Goal: Task Accomplishment & Management: Manage account settings

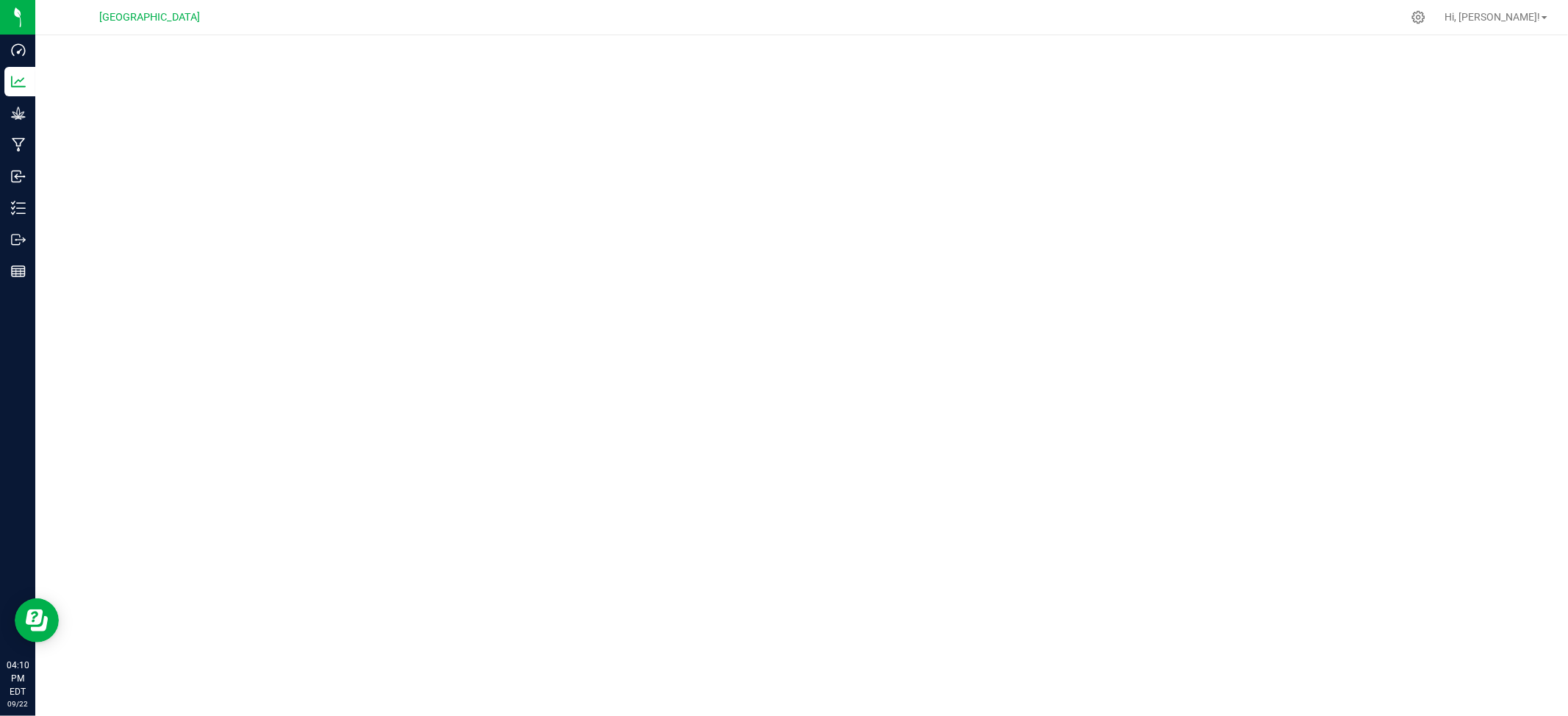
drag, startPoint x: 1016, startPoint y: 19, endPoint x: 1009, endPoint y: 39, distance: 21.2
click at [1016, 25] on div at bounding box center [833, 17] width 1139 height 29
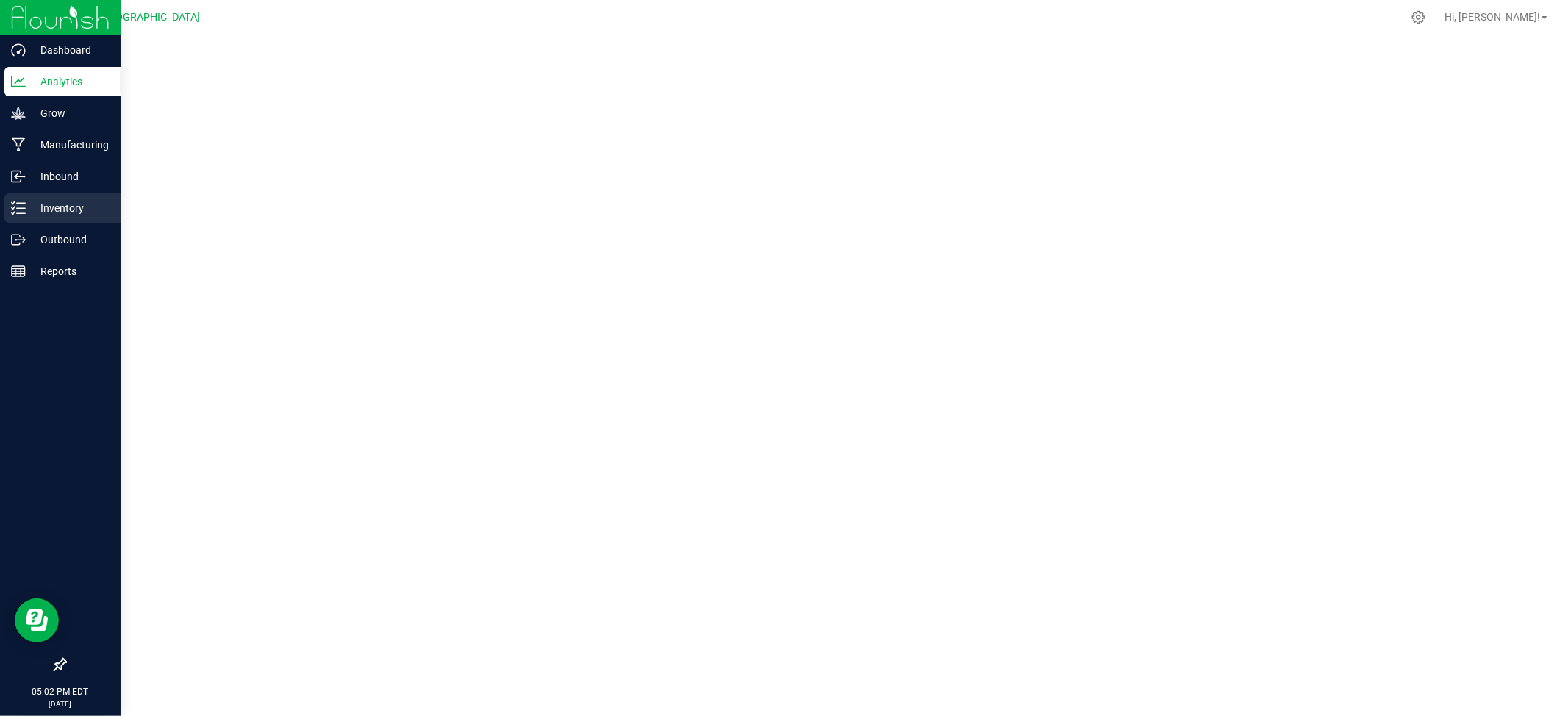
click at [63, 204] on p "Inventory" at bounding box center [69, 207] width 88 height 17
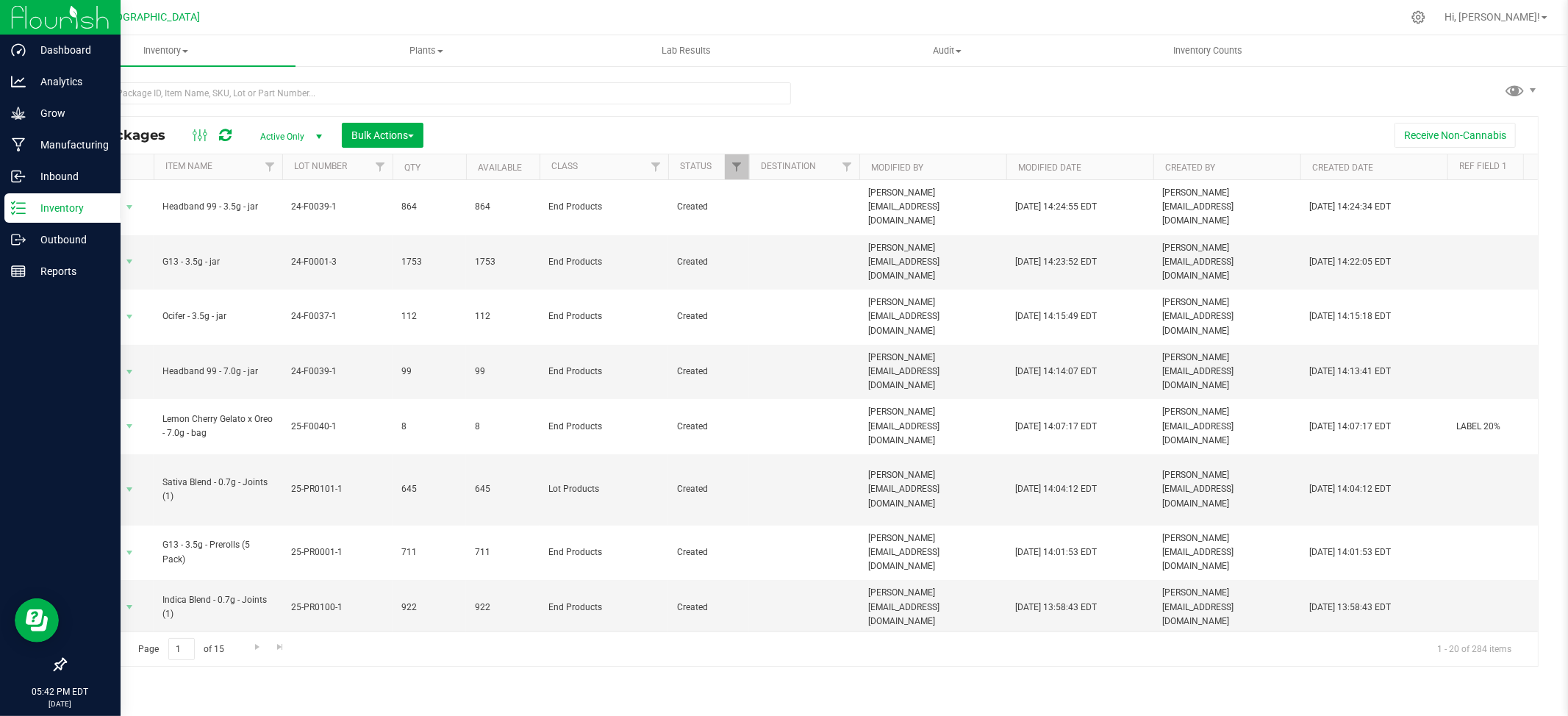
click at [49, 209] on p "Inventory" at bounding box center [69, 207] width 88 height 17
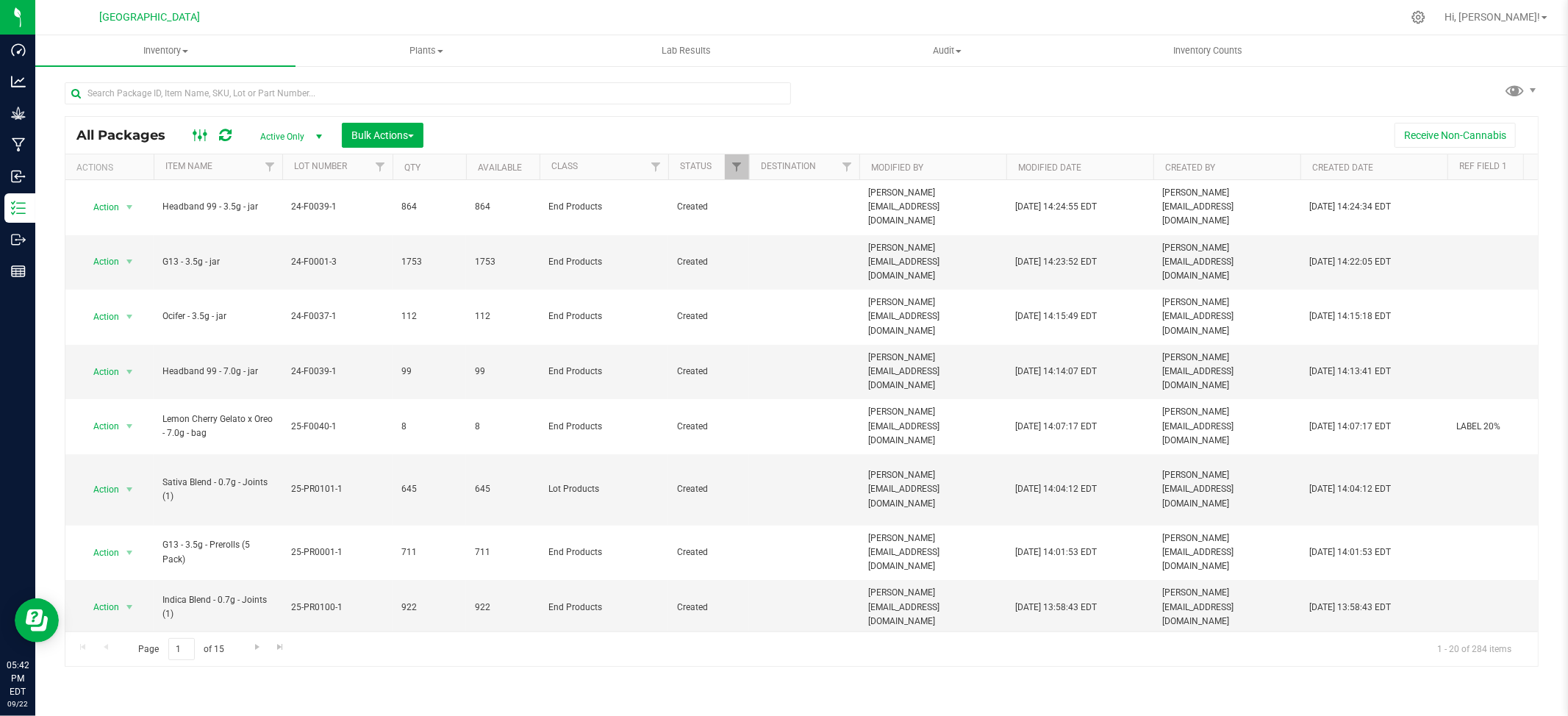
click at [196, 133] on ellipse at bounding box center [196, 133] width 4 height 4
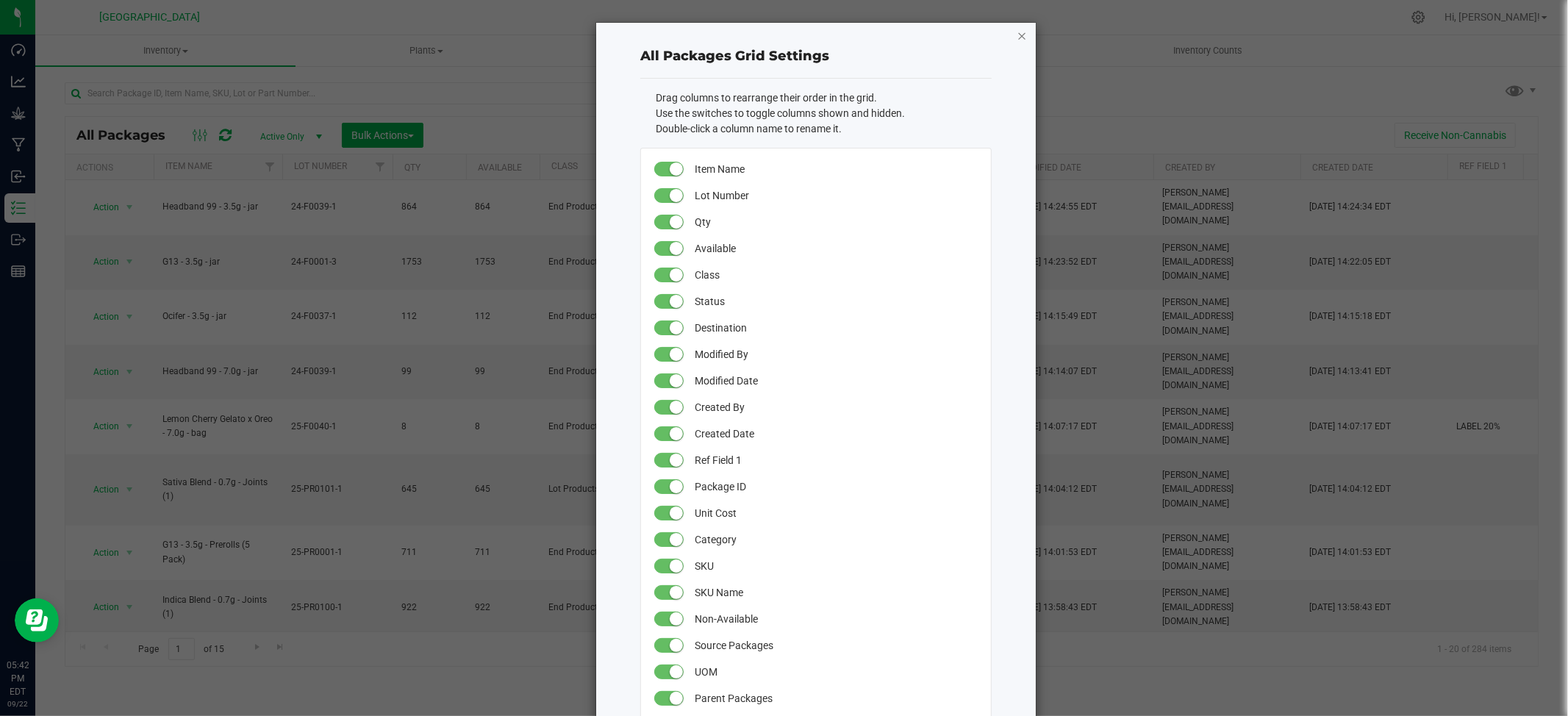
click at [1017, 31] on icon "button" at bounding box center [1021, 34] width 10 height 17
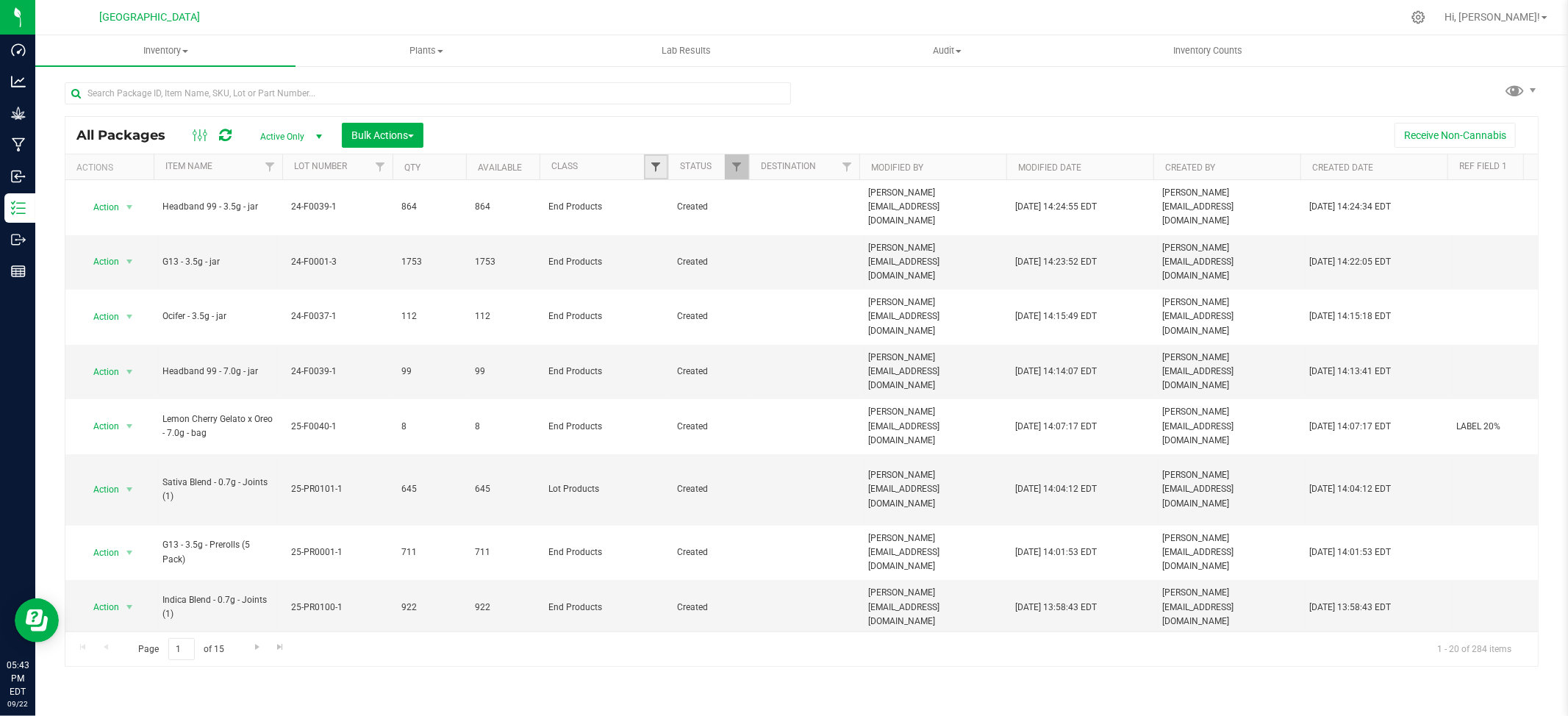
click at [655, 167] on span "Filter" at bounding box center [655, 167] width 12 height 12
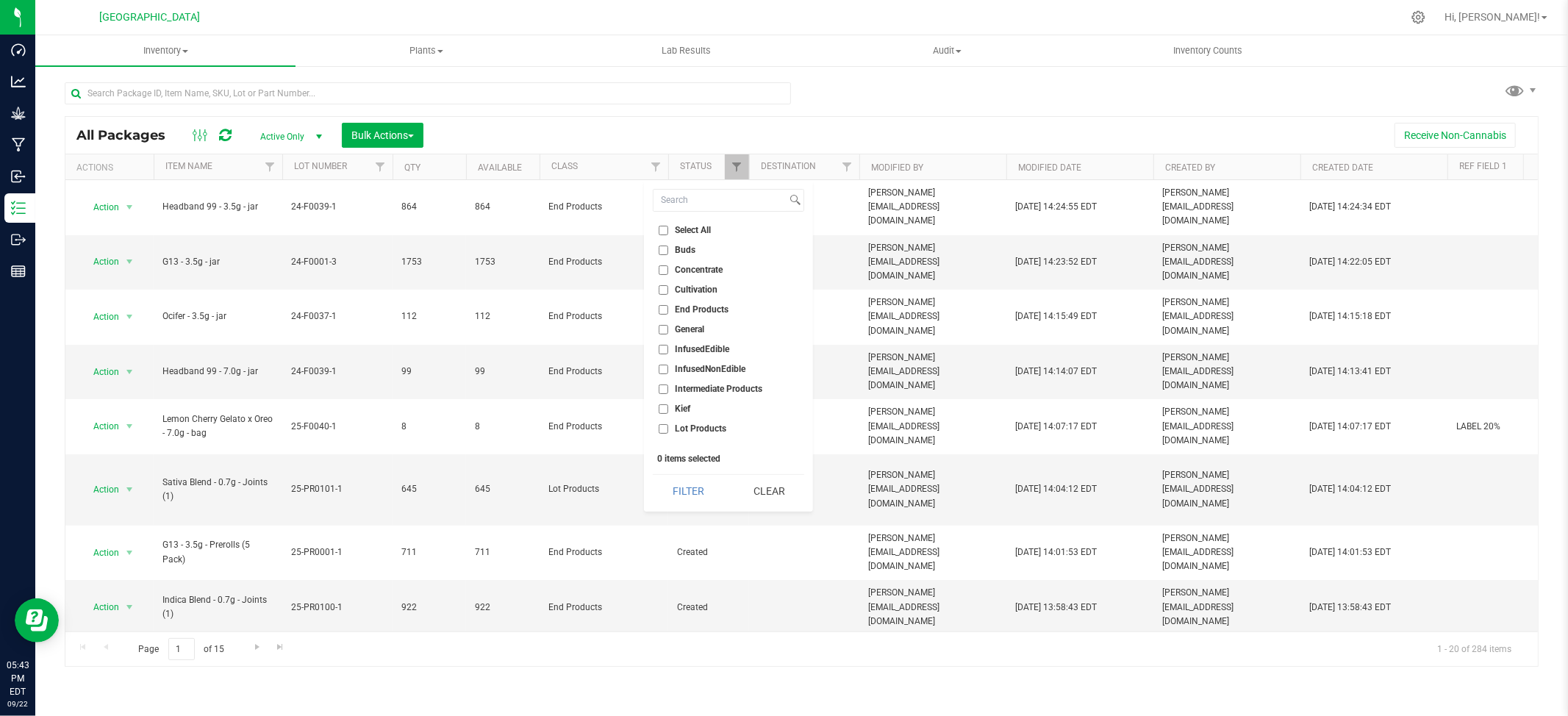
click at [663, 307] on input "End Products" at bounding box center [664, 310] width 10 height 10
checkbox input "true"
click at [664, 486] on button "Filter" at bounding box center [688, 492] width 71 height 33
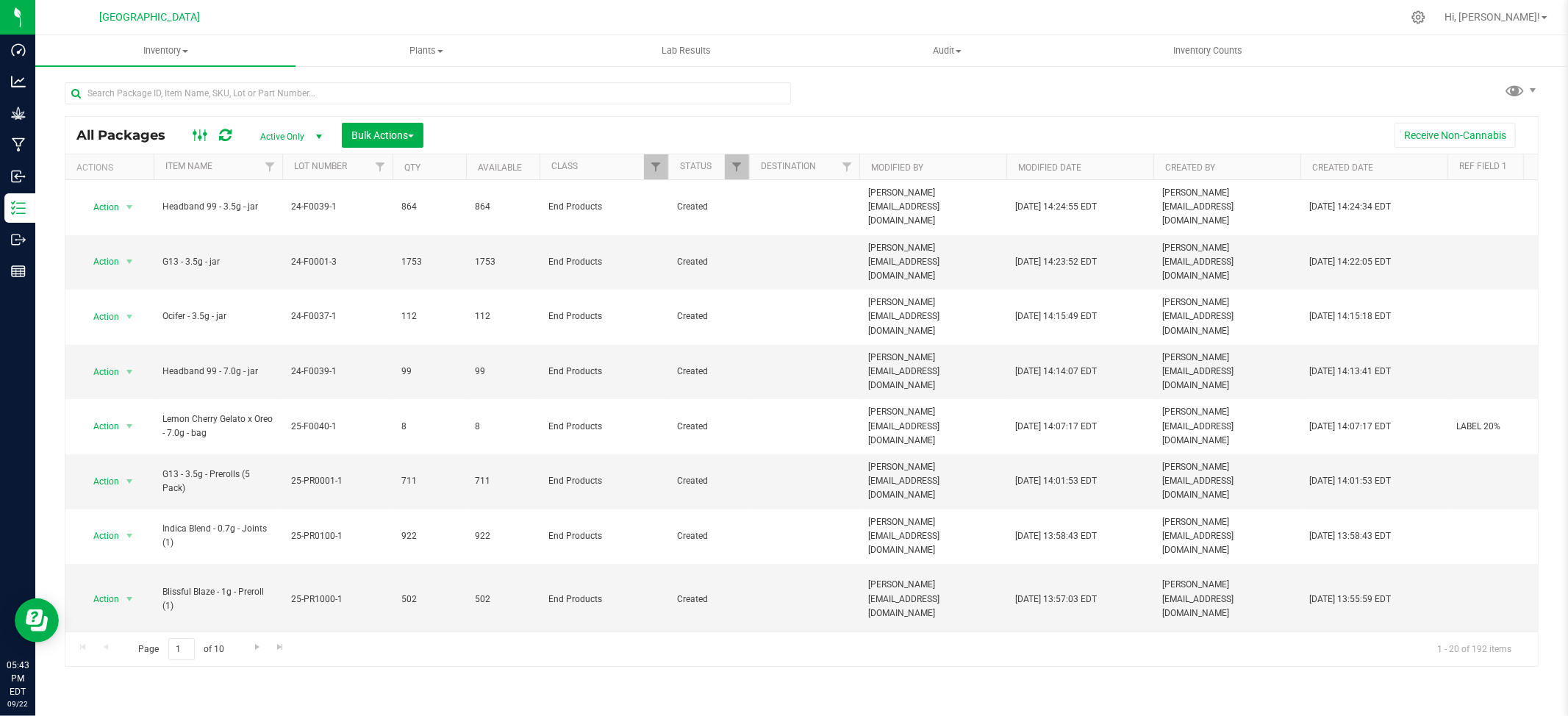
click at [207, 131] on icon at bounding box center [201, 135] width 16 height 17
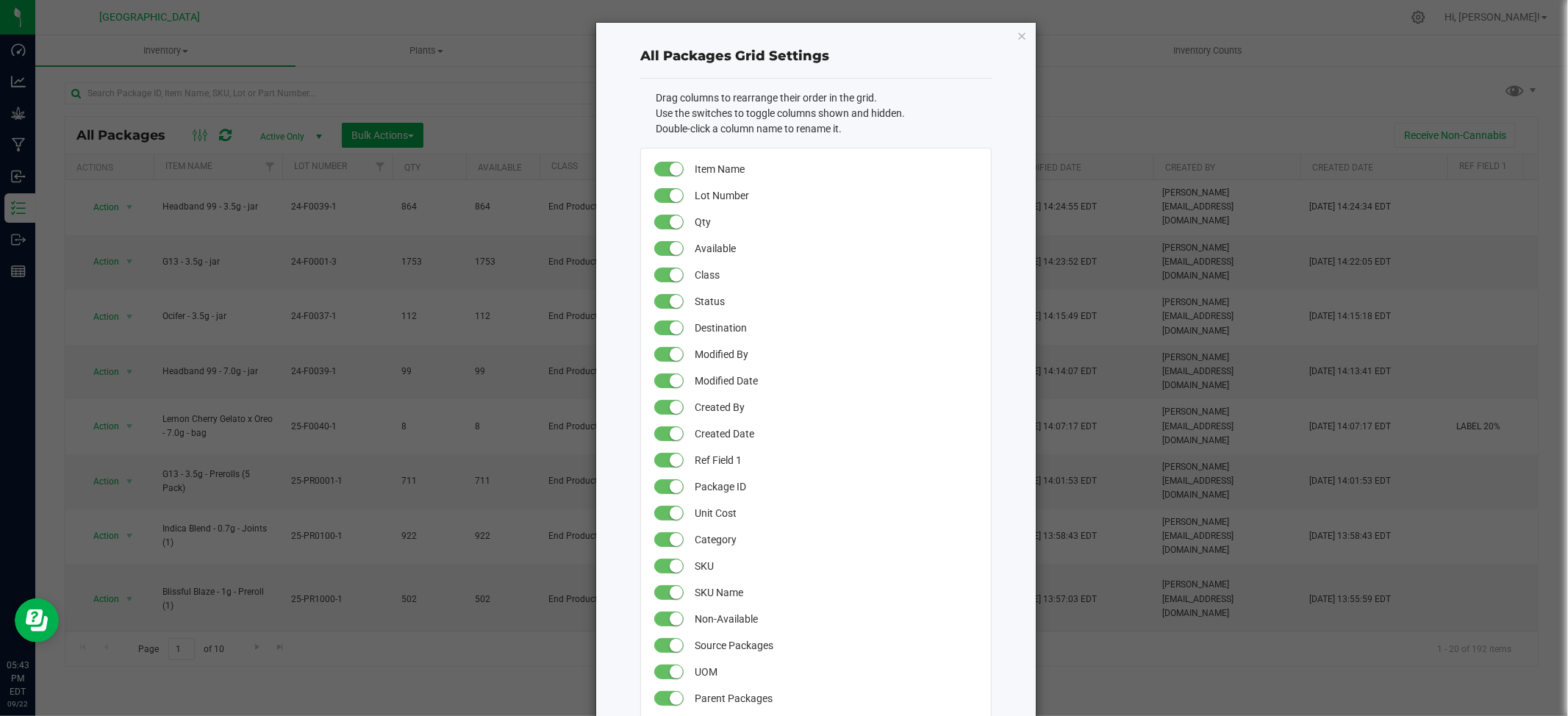
click at [672, 407] on small at bounding box center [676, 407] width 14 height 14
click at [670, 433] on small at bounding box center [676, 434] width 14 height 14
click at [670, 462] on small at bounding box center [676, 460] width 14 height 14
click at [674, 488] on small at bounding box center [676, 486] width 14 height 14
click at [672, 509] on small at bounding box center [676, 513] width 14 height 14
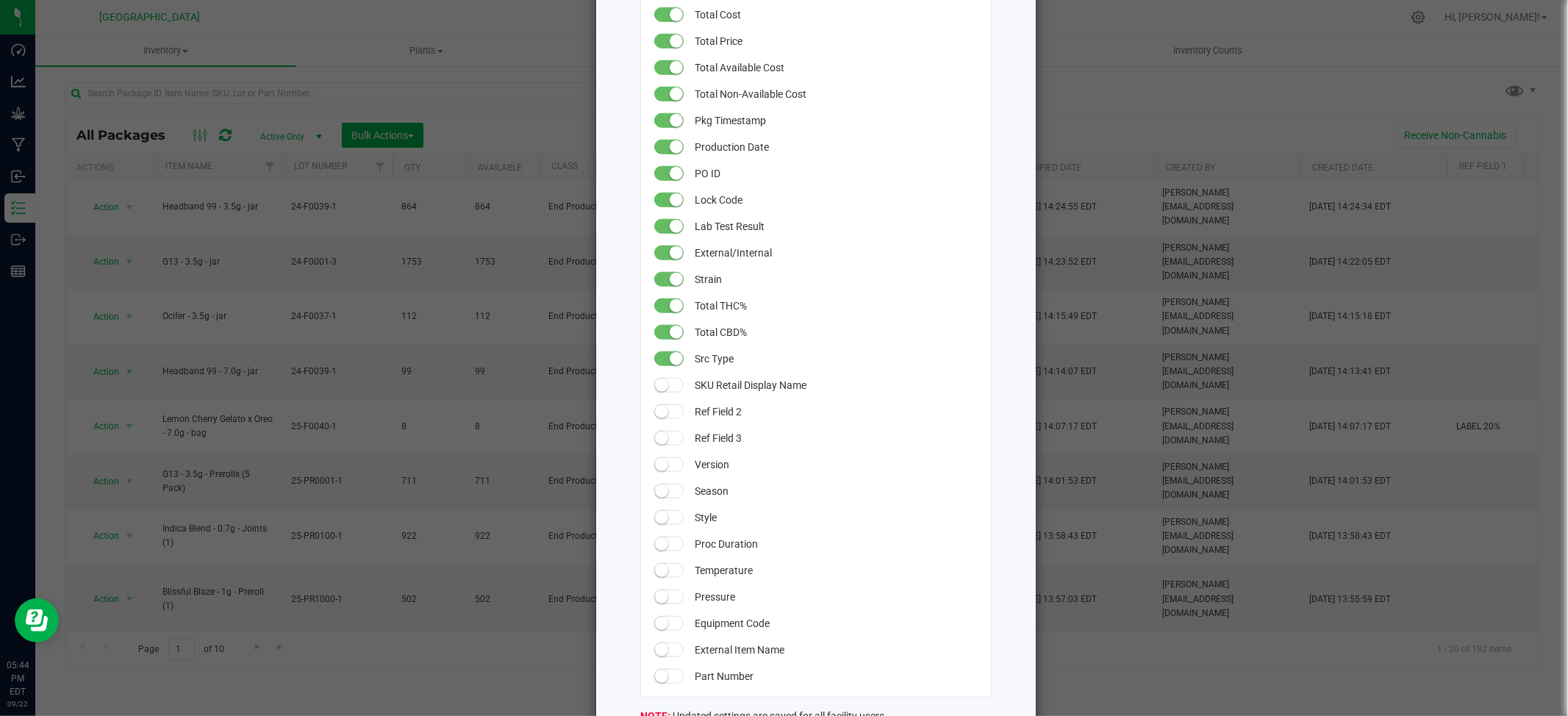
scroll to position [1148, 0]
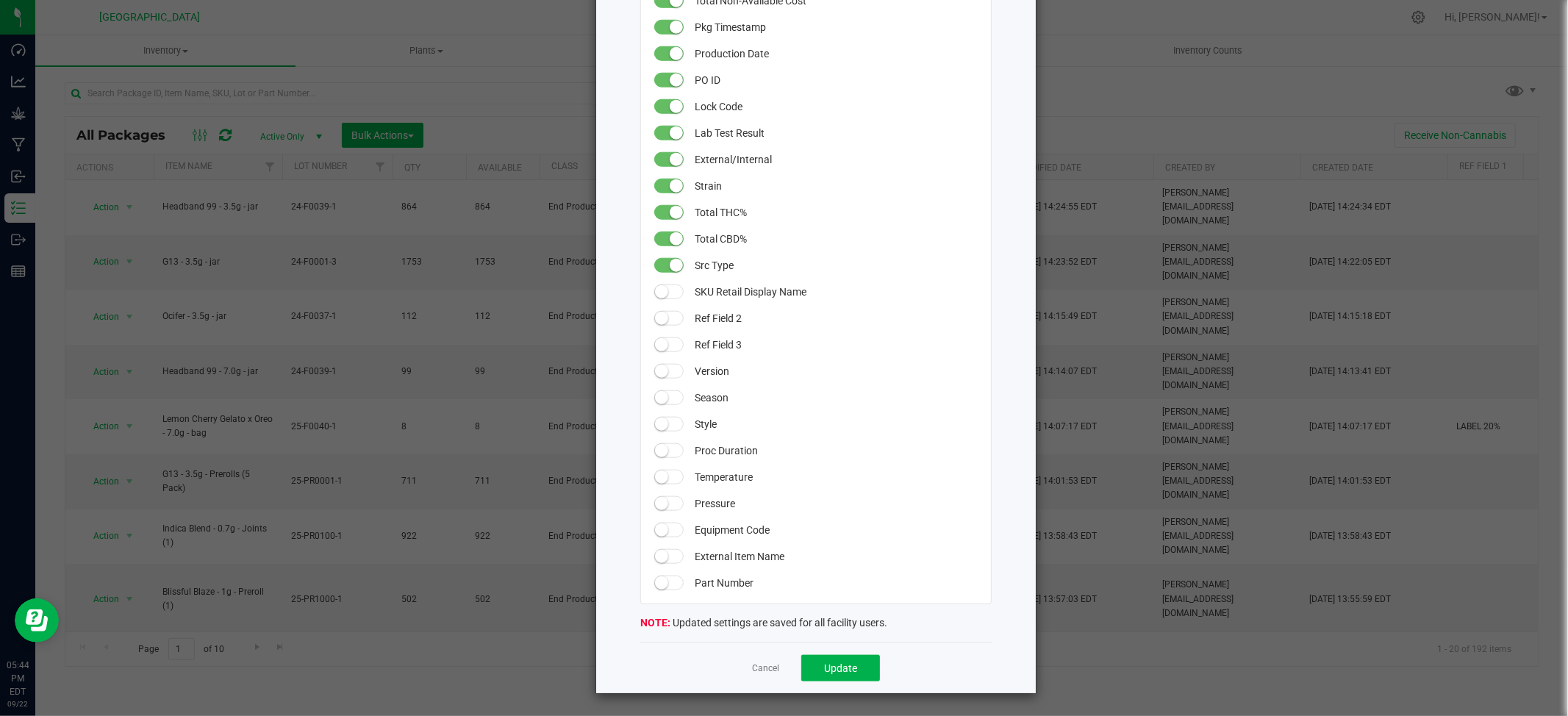
click at [670, 265] on small at bounding box center [676, 265] width 14 height 14
click at [670, 107] on small at bounding box center [676, 106] width 14 height 14
click at [672, 81] on small at bounding box center [676, 80] width 14 height 14
click at [670, 25] on small at bounding box center [676, 27] width 14 height 14
click at [833, 652] on div "Cancel Update" at bounding box center [816, 668] width 351 height 51
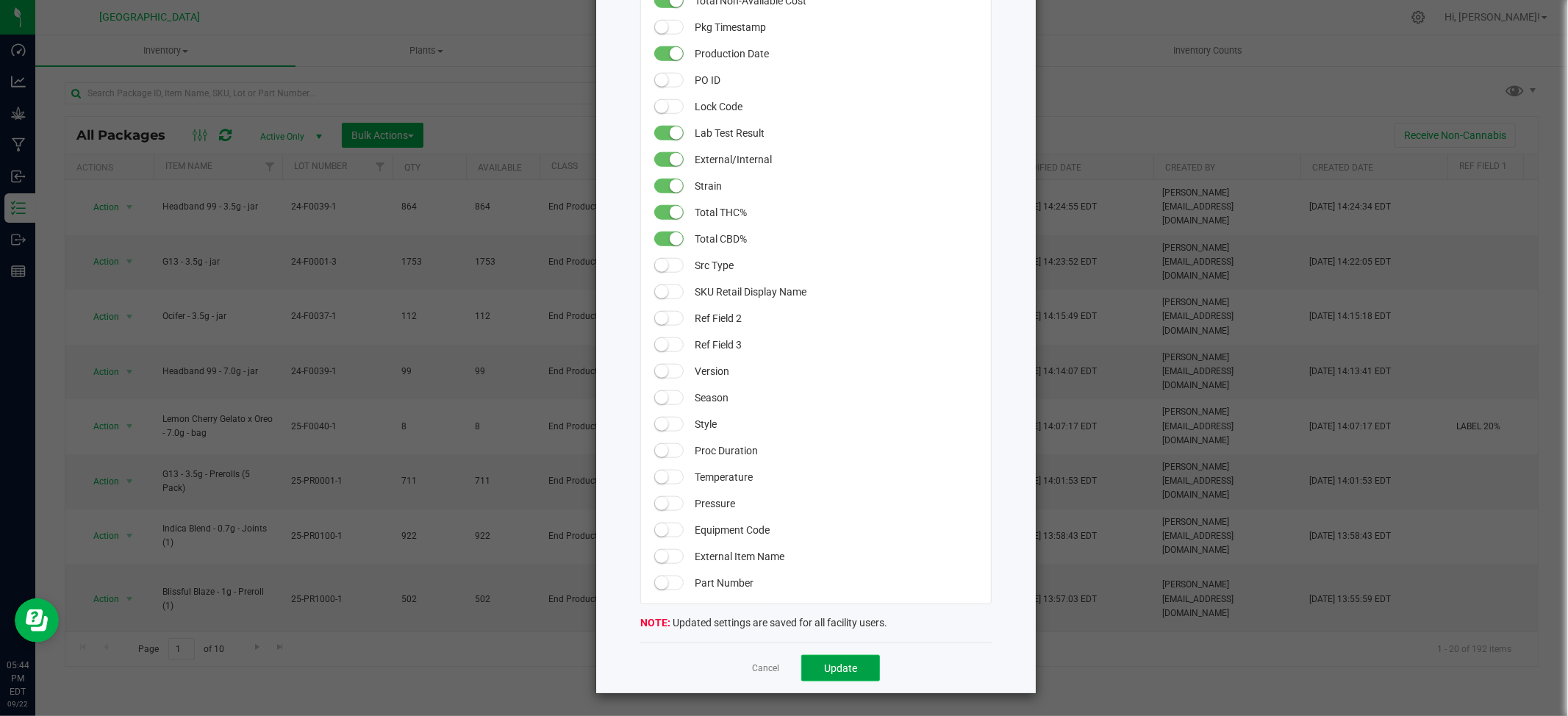
click at [839, 665] on span "Update" at bounding box center [840, 668] width 33 height 12
